Goal: Information Seeking & Learning: Learn about a topic

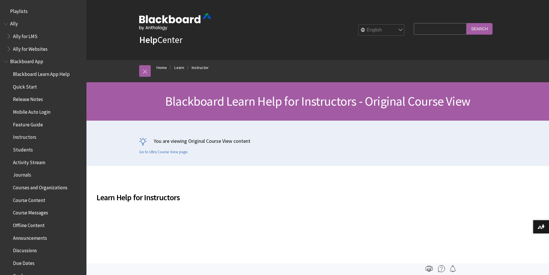
click at [25, 62] on span "Blackboard App" at bounding box center [26, 61] width 33 height 8
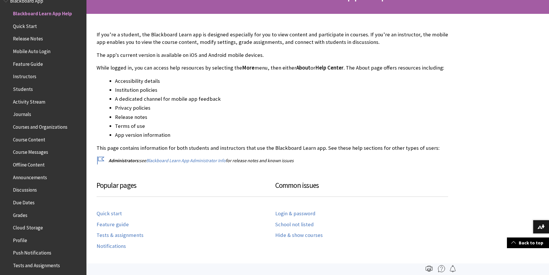
scroll to position [58, 0]
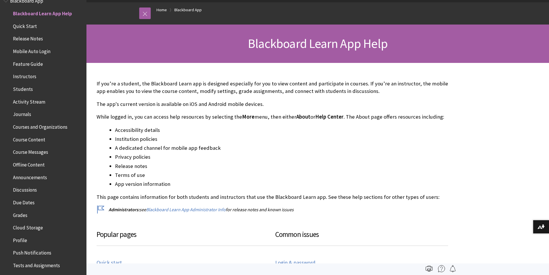
click at [26, 28] on span "Quick Start" at bounding box center [25, 25] width 24 height 8
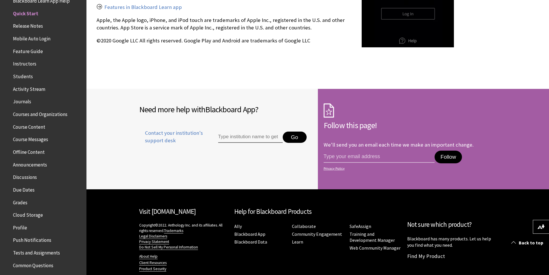
scroll to position [972, 0]
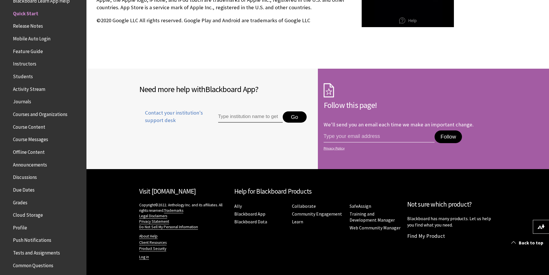
click at [30, 27] on span "Release Notes" at bounding box center [28, 25] width 30 height 8
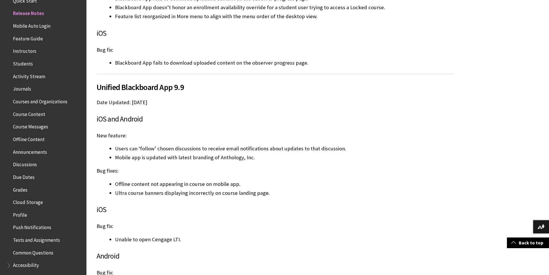
scroll to position [1702, 0]
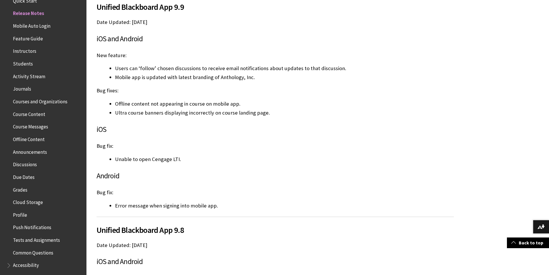
click at [31, 26] on span "Mobile Auto Login" at bounding box center [31, 25] width 37 height 8
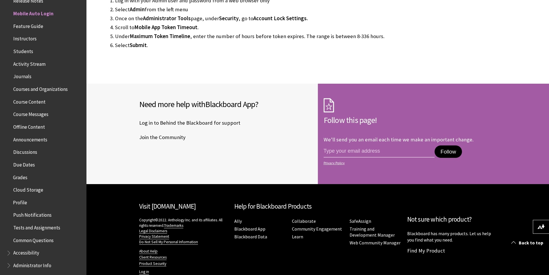
scroll to position [1082, 0]
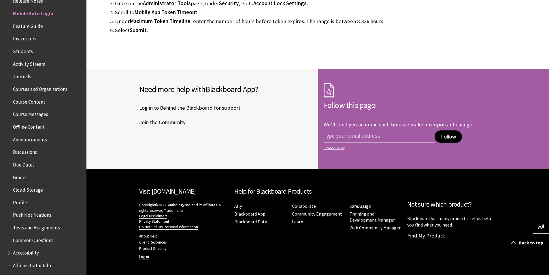
click at [30, 22] on span "Feature Guide" at bounding box center [28, 25] width 30 height 8
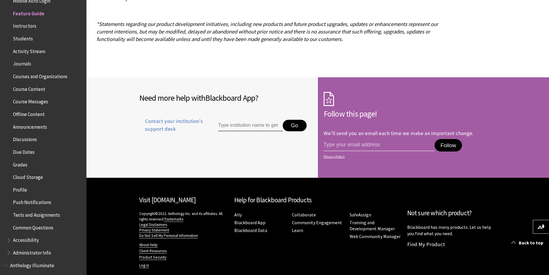
scroll to position [1577, 0]
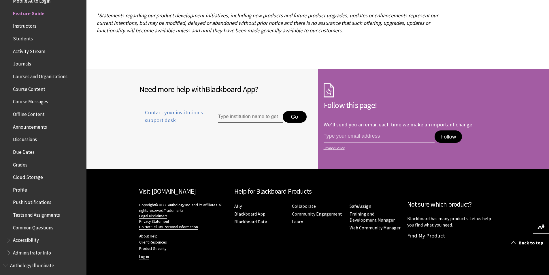
click at [23, 26] on span "Instructors" at bounding box center [24, 25] width 23 height 8
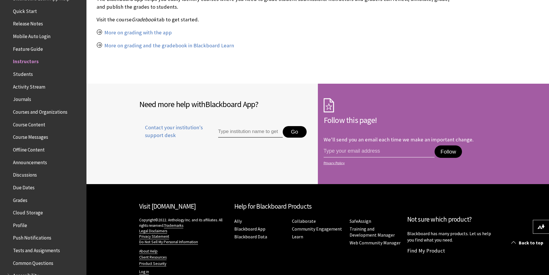
scroll to position [66, 0]
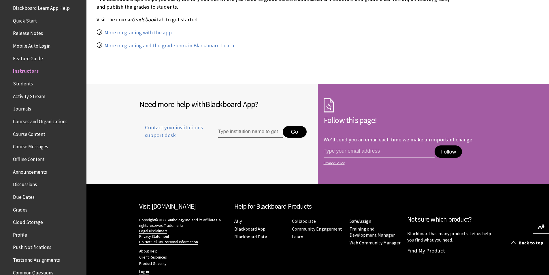
click at [27, 84] on span "Students" at bounding box center [23, 83] width 20 height 8
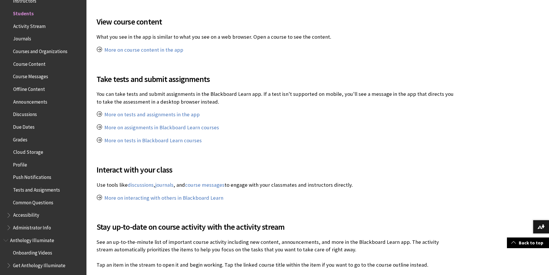
scroll to position [317, 0]
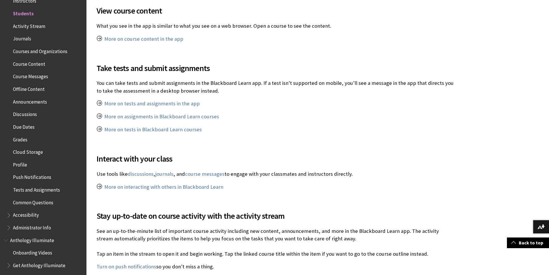
click at [41, 23] on span "Activity Stream" at bounding box center [29, 25] width 32 height 8
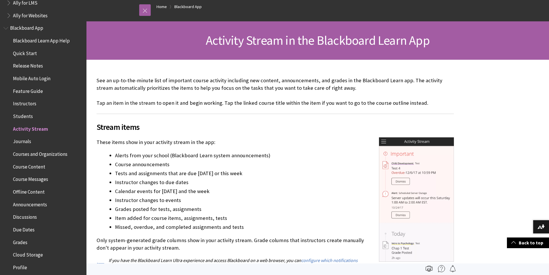
scroll to position [60, 0]
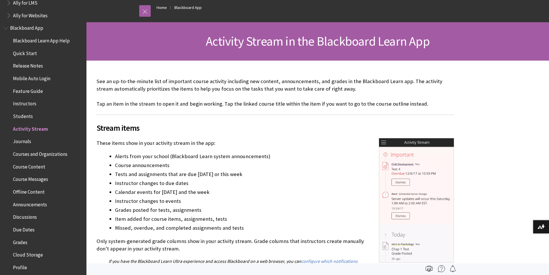
click at [421, 144] on img at bounding box center [416, 200] width 75 height 124
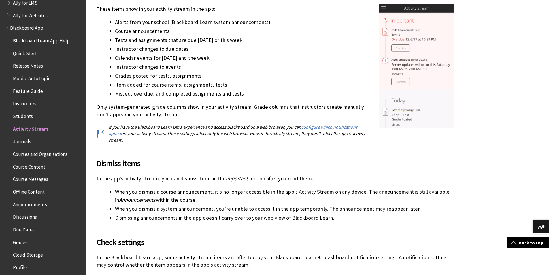
scroll to position [204, 0]
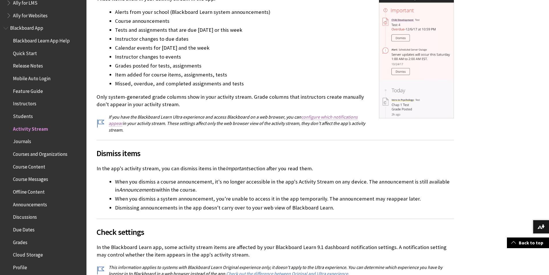
click at [339, 117] on link "configure which notifications appear" at bounding box center [233, 120] width 249 height 12
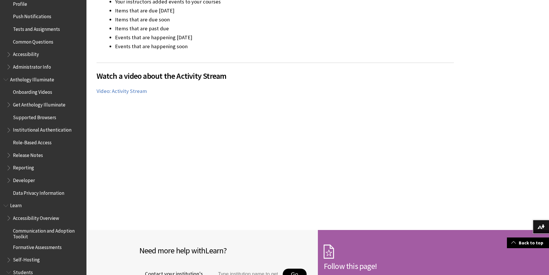
scroll to position [218, 0]
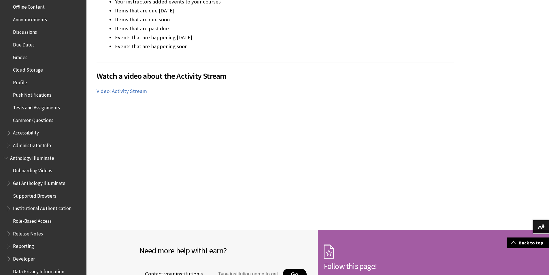
click at [398, 113] on div "Watch a video about the Activity Stream The following narrated video provides a…" at bounding box center [276, 132] width 358 height 138
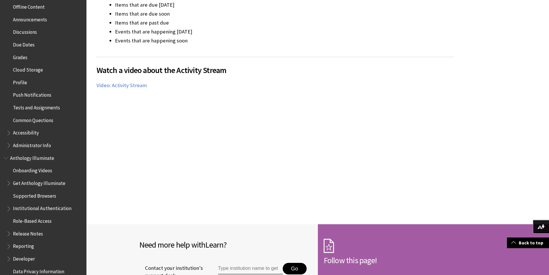
scroll to position [1136, 0]
